Goal: Task Accomplishment & Management: Complete application form

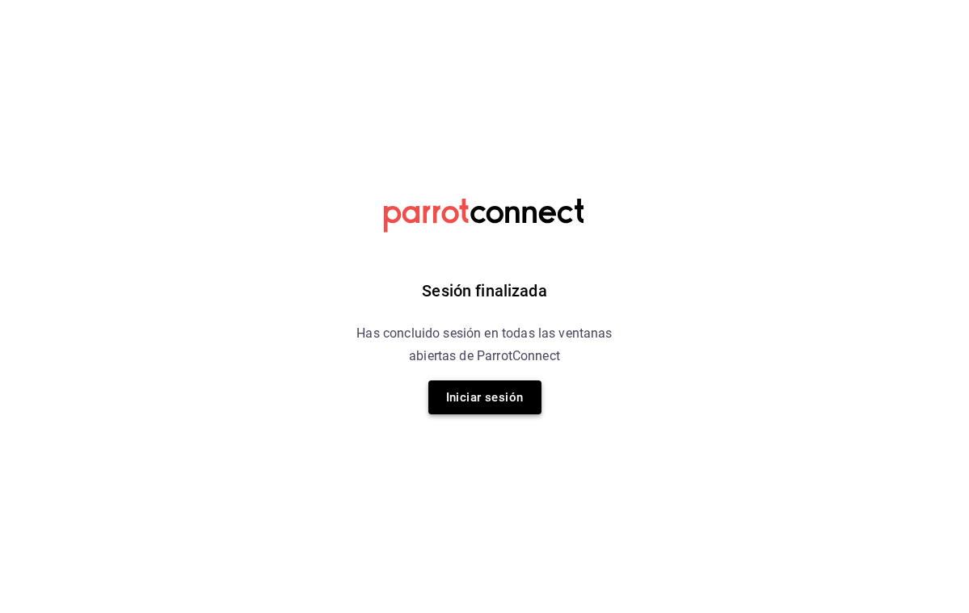
click at [492, 407] on button "Iniciar sesión" at bounding box center [484, 398] width 113 height 34
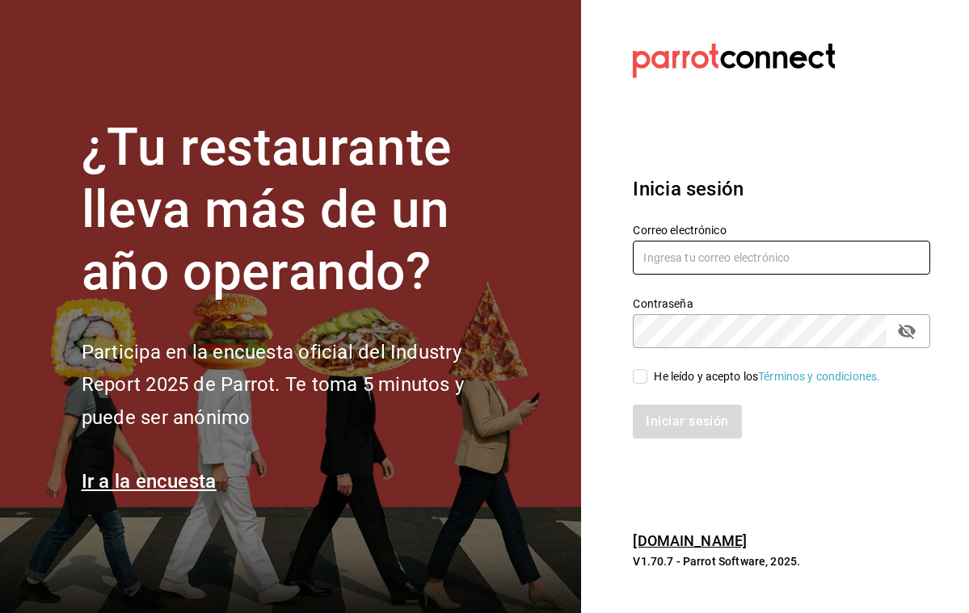
type input "[PERSON_NAME][EMAIL_ADDRESS][PERSON_NAME][DOMAIN_NAME]"
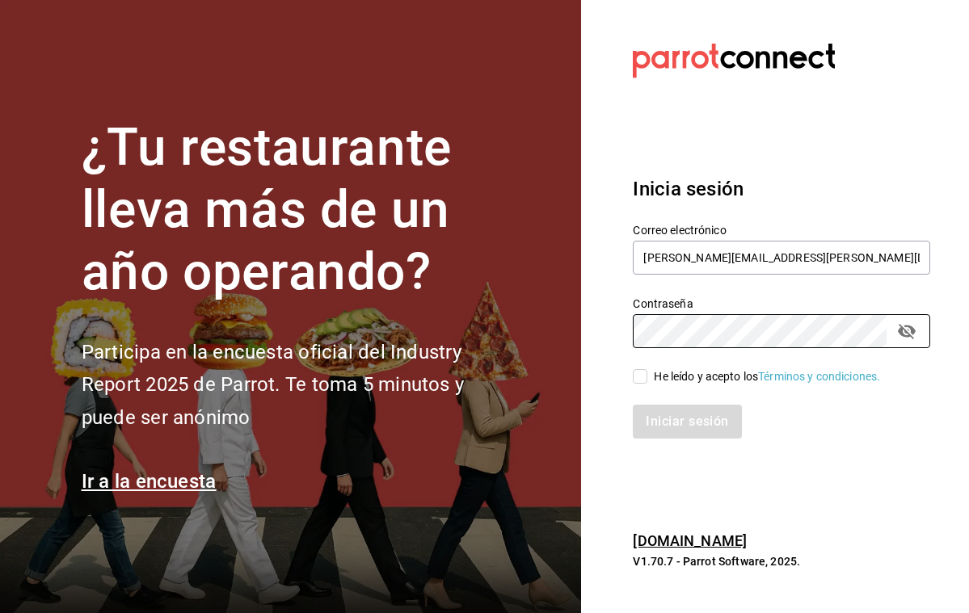
click at [641, 374] on input "He leído y acepto los Términos y condiciones." at bounding box center [640, 376] width 15 height 15
checkbox input "true"
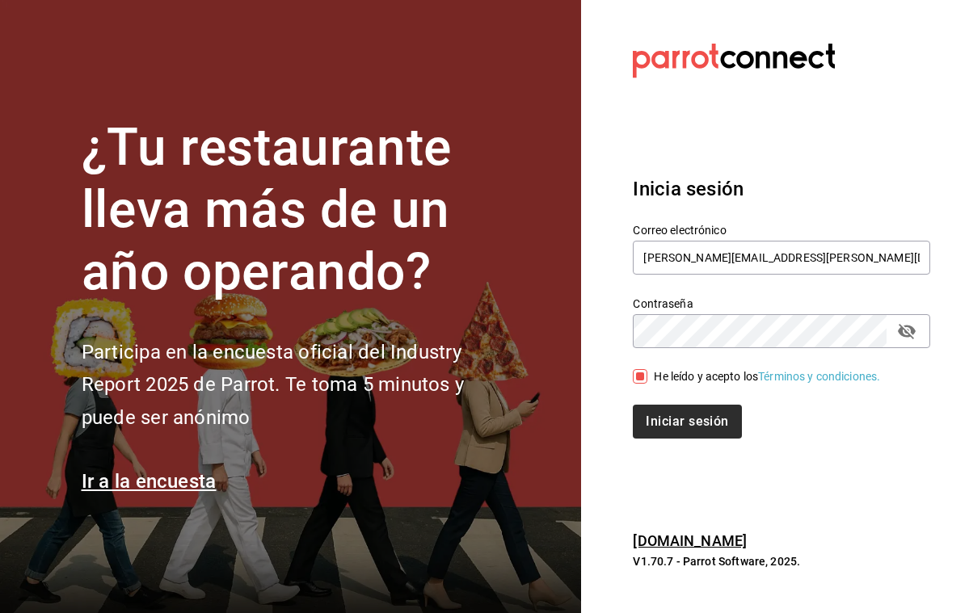
click at [676, 429] on button "Iniciar sesión" at bounding box center [687, 422] width 108 height 34
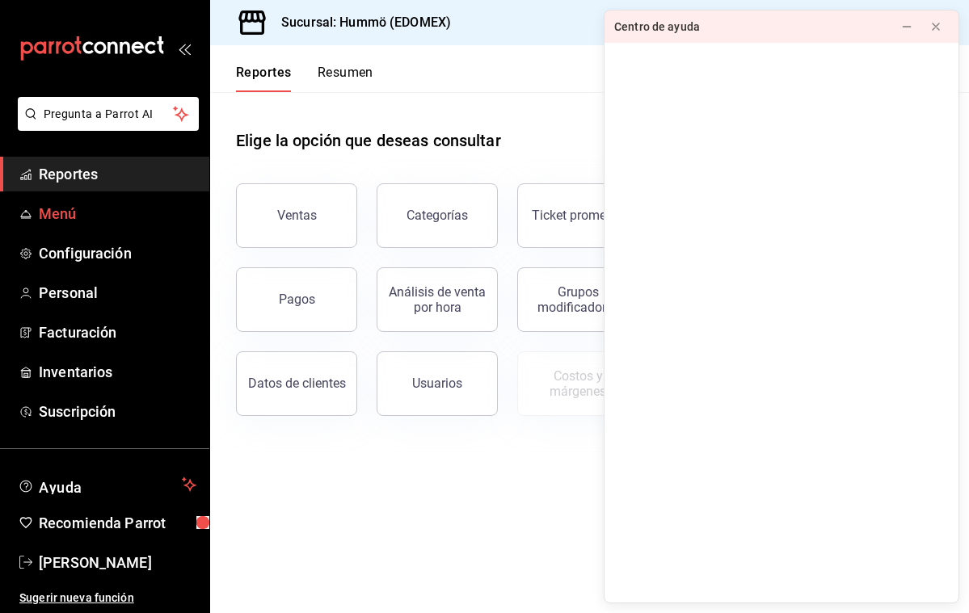
click at [40, 223] on span "Menú" at bounding box center [118, 214] width 158 height 22
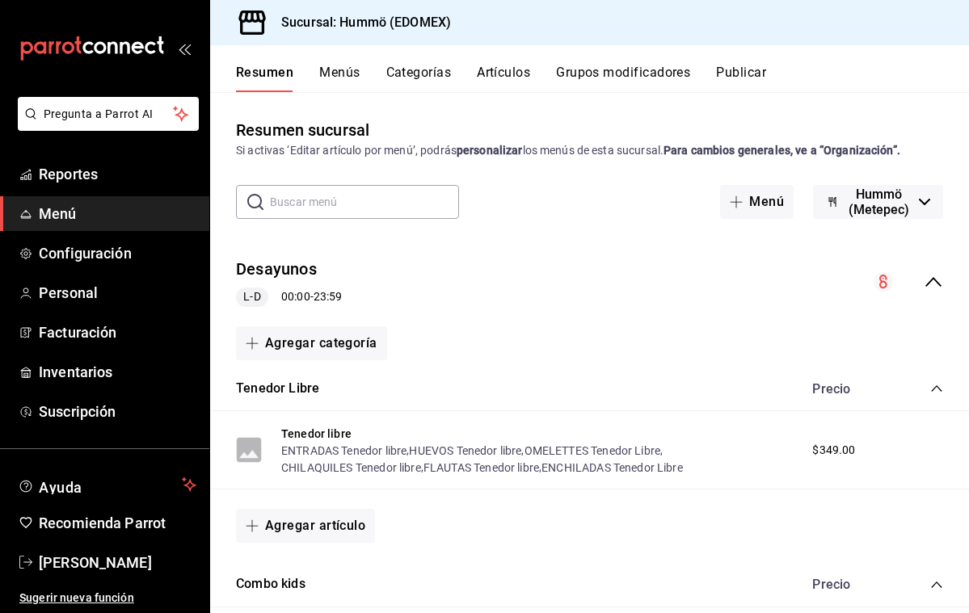
click at [517, 74] on button "Artículos" at bounding box center [503, 78] width 53 height 27
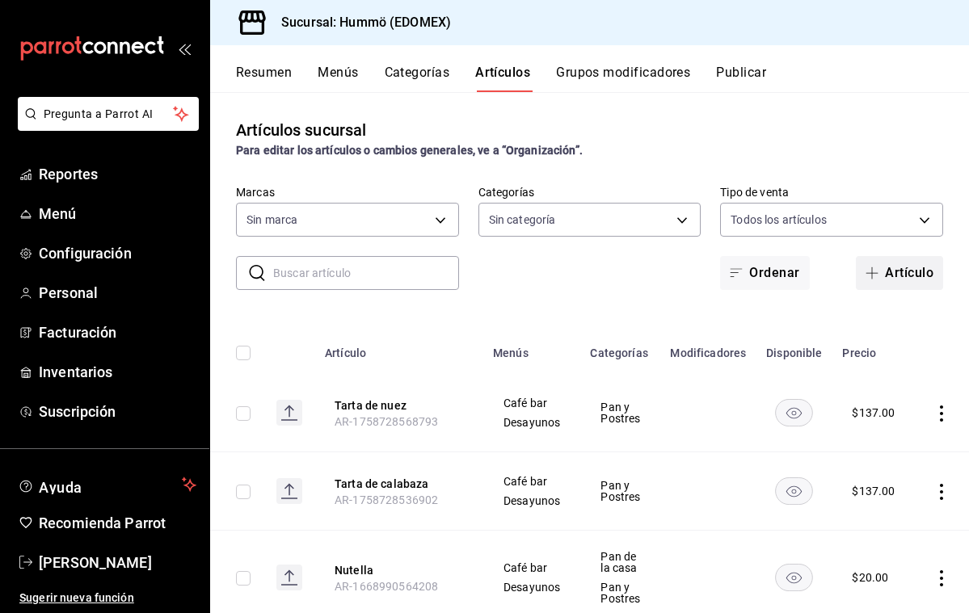
type input "75b1f412-a6e2-4be5-9263-e8b4cb89731e"
type input "6c6fe28a-f010-4936-9d9f-18e16e5a7815,f51c0c50-d6fa-4664-9e32-08044c7f1fc5,dc56c…"
click at [921, 275] on button "Artículo" at bounding box center [899, 273] width 87 height 34
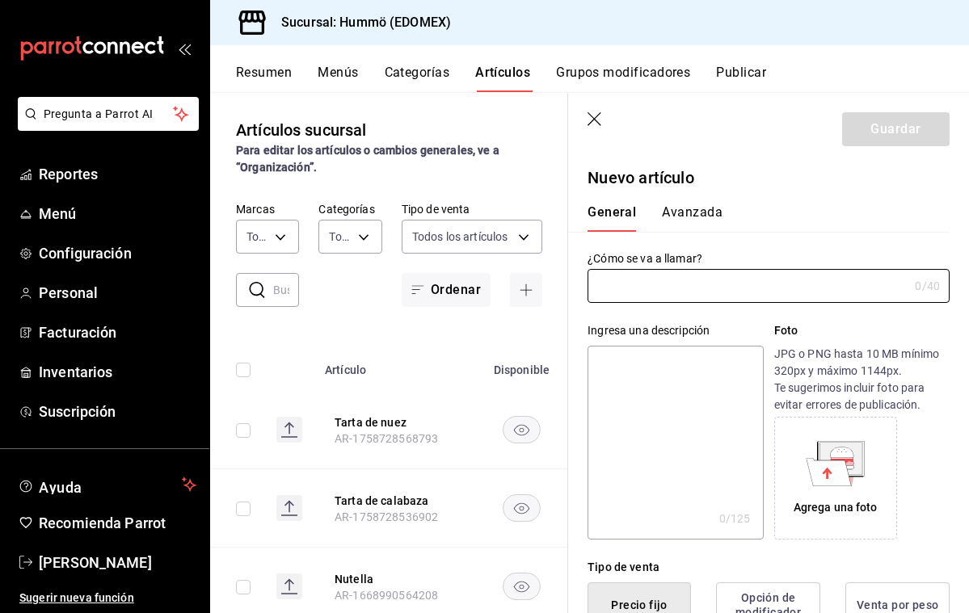
type input "AR-1758991764633"
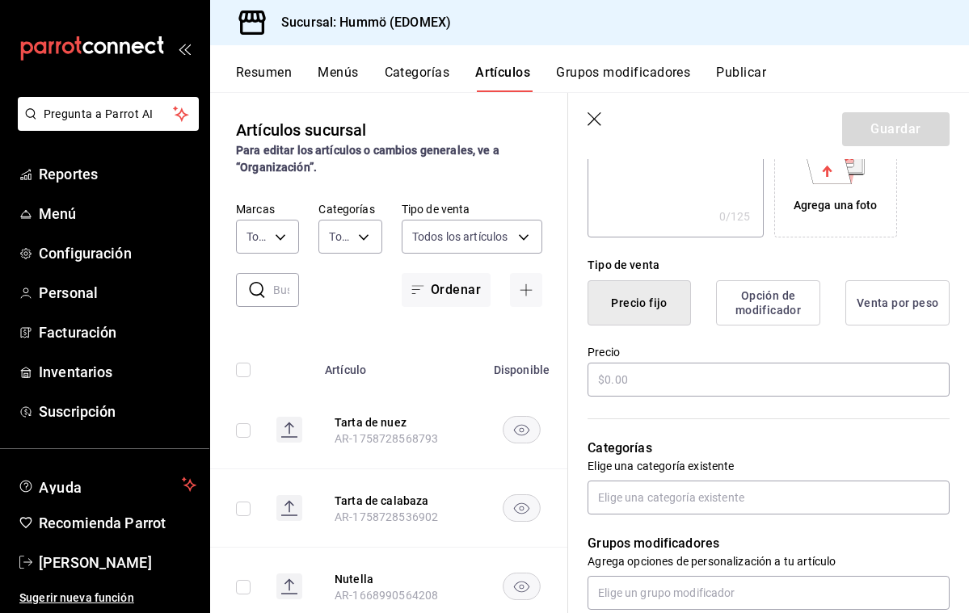
scroll to position [326, 0]
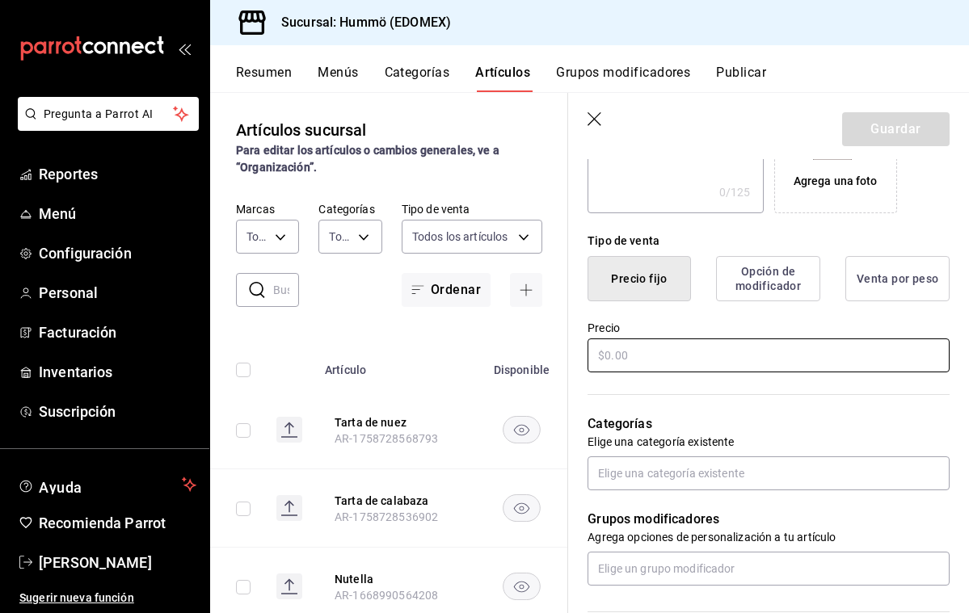
type input "Mezcal 400 conejos"
click at [610, 357] on input "text" at bounding box center [768, 356] width 362 height 34
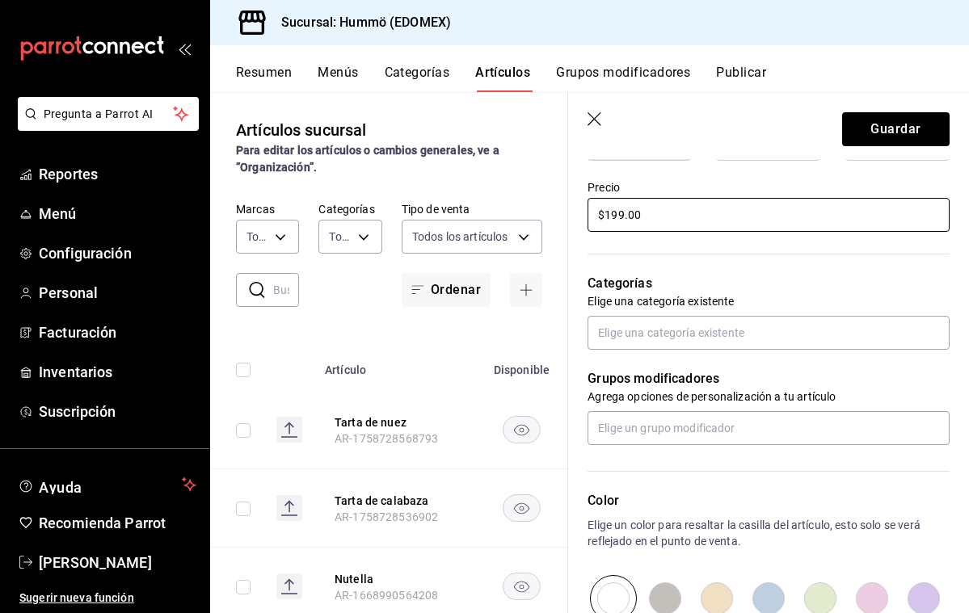
scroll to position [486, 0]
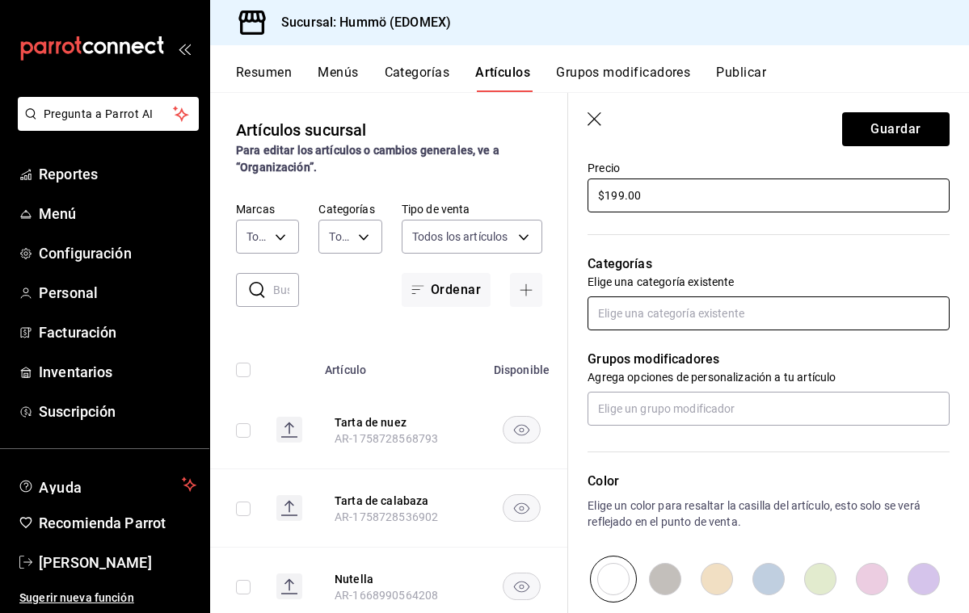
type input "$199.00"
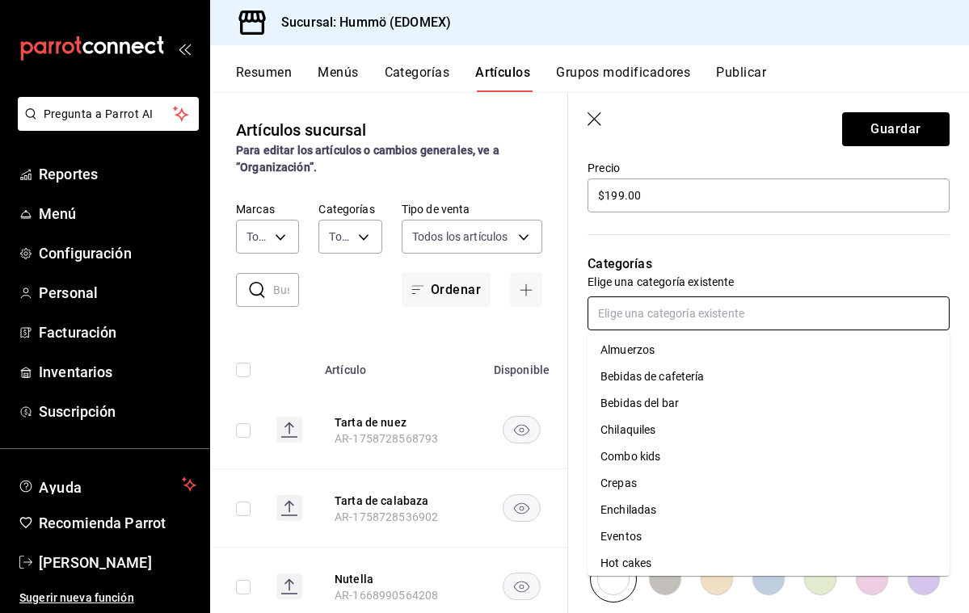
click at [608, 314] on input "text" at bounding box center [768, 314] width 362 height 34
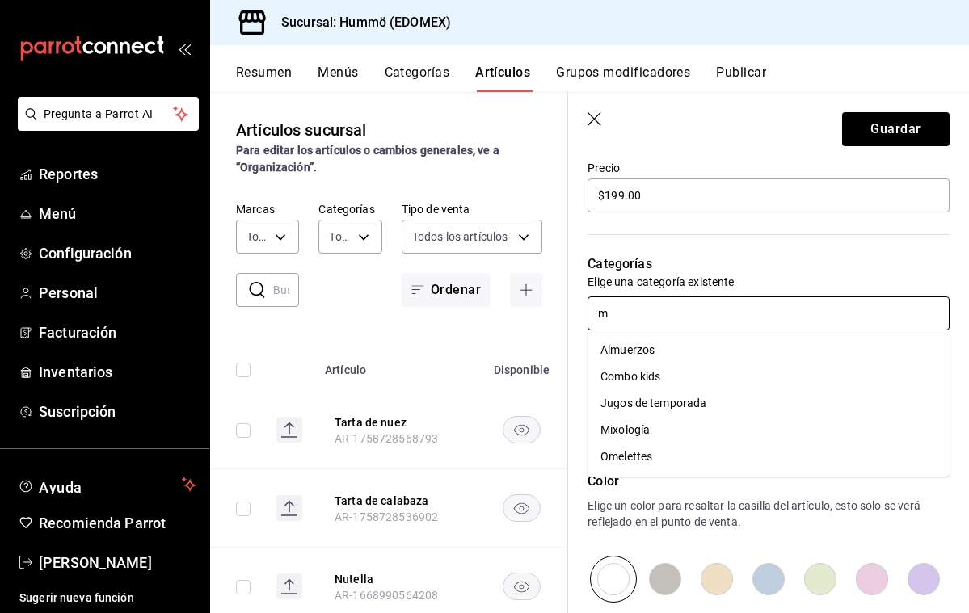
type input "mi"
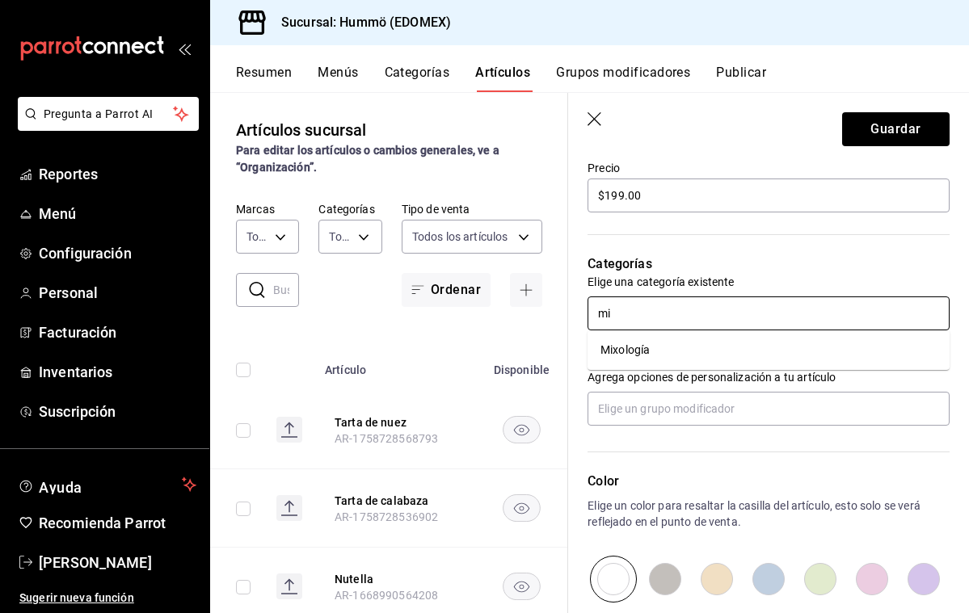
click at [652, 347] on li "Mixología" at bounding box center [768, 350] width 362 height 27
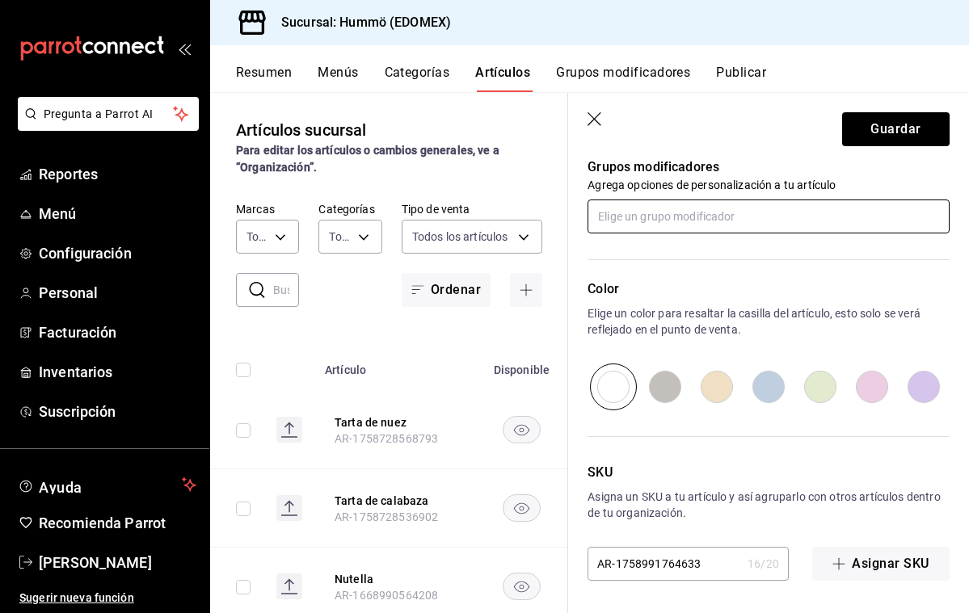
scroll to position [732, 0]
click at [911, 124] on button "Guardar" at bounding box center [895, 129] width 107 height 34
